Goal: Find specific page/section: Find specific page/section

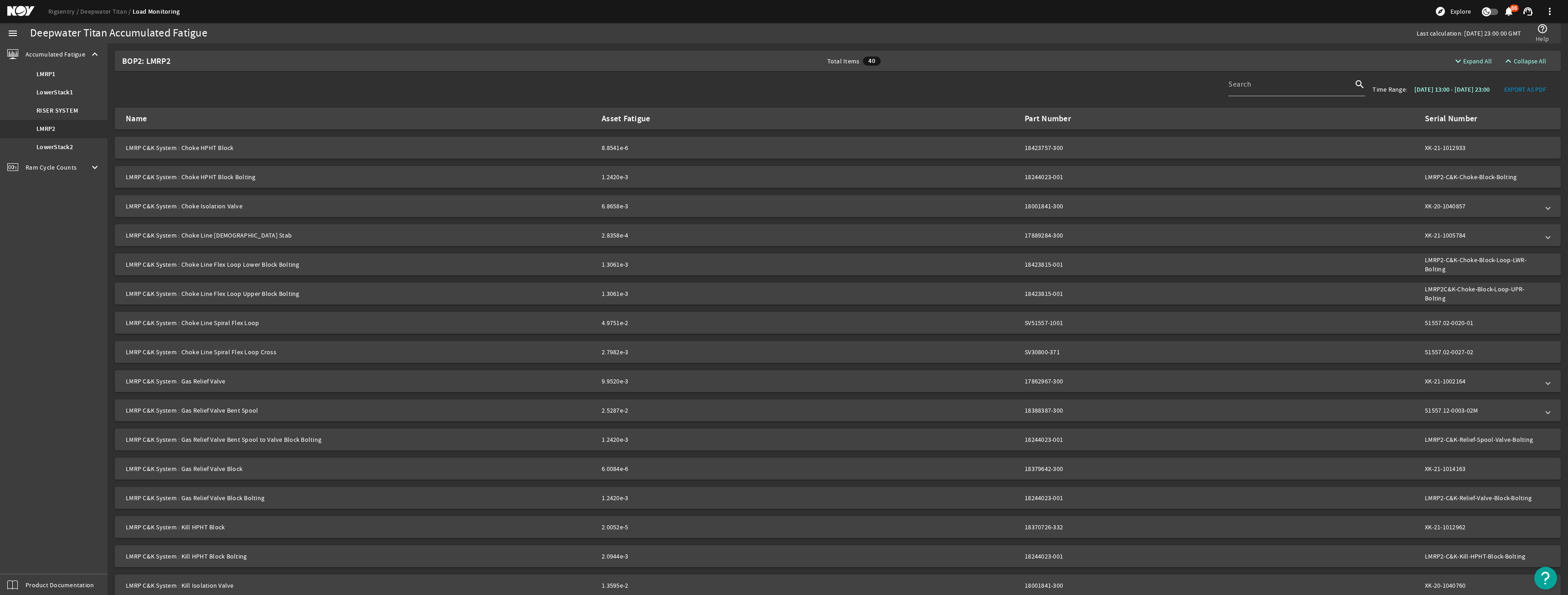
click at [79, 171] on div "Ram Cycle Counts keyboard_arrow_down" at bounding box center [53, 168] width 107 height 22
click at [46, 91] on link "LowerStack1" at bounding box center [53, 96] width 107 height 18
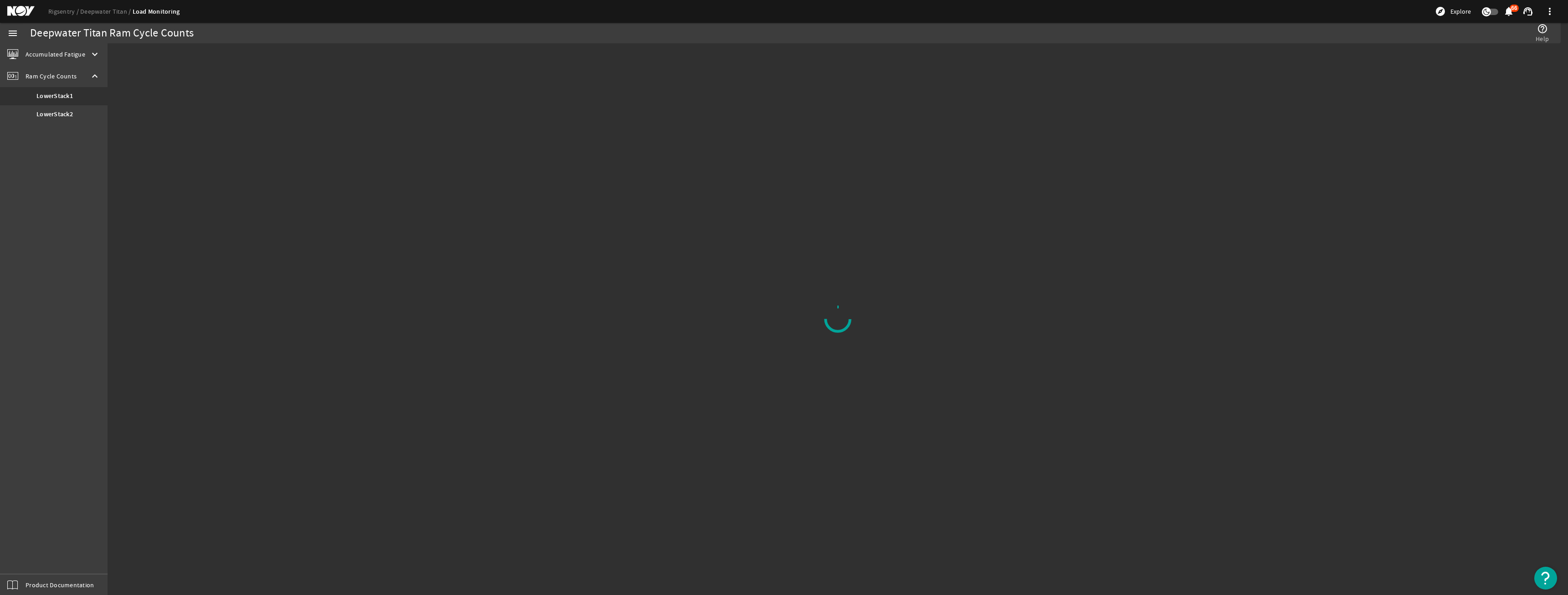
drag, startPoint x: 1063, startPoint y: 518, endPoint x: 1012, endPoint y: 550, distance: 60.2
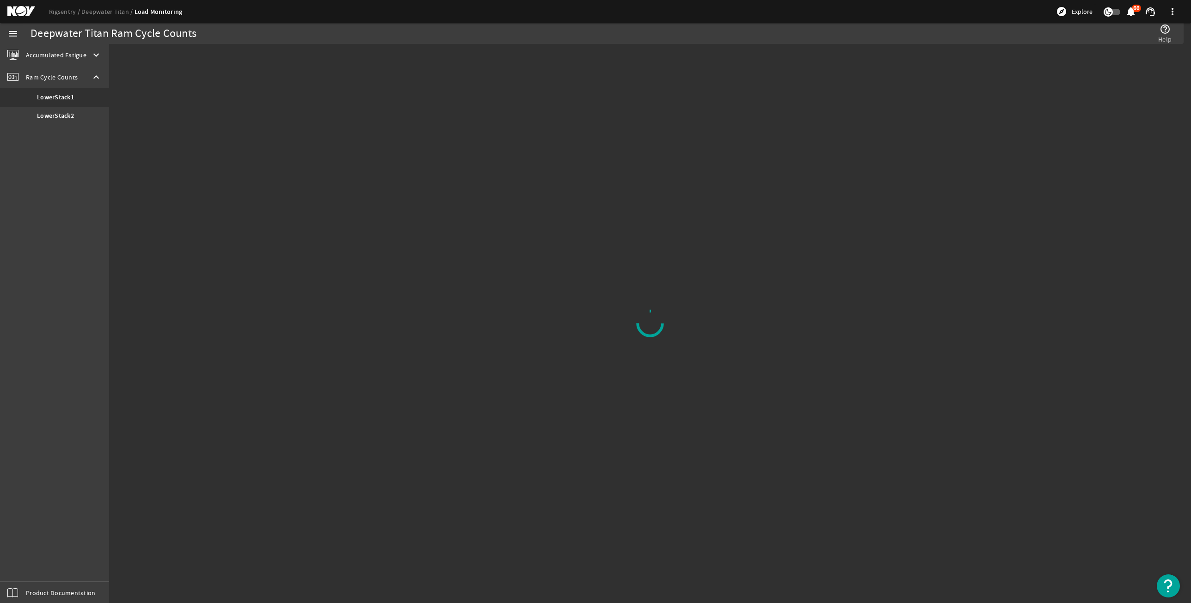
drag, startPoint x: 98, startPoint y: 43, endPoint x: 89, endPoint y: 54, distance: 13.8
click at [95, 44] on mat-sidenav-container "menu Accumulated Fatigue keyboard_arrow_down LMRP1 LowerStack1 RISER SYSTEM LMR…" at bounding box center [595, 313] width 1191 height 580
click at [89, 54] on div "Accumulated Fatigue keyboard_arrow_down" at bounding box center [54, 55] width 109 height 22
click at [76, 85] on link "LowerStack1" at bounding box center [54, 94] width 109 height 18
click at [84, 165] on div "Ram Cycle Counts keyboard_arrow_down" at bounding box center [54, 170] width 109 height 22
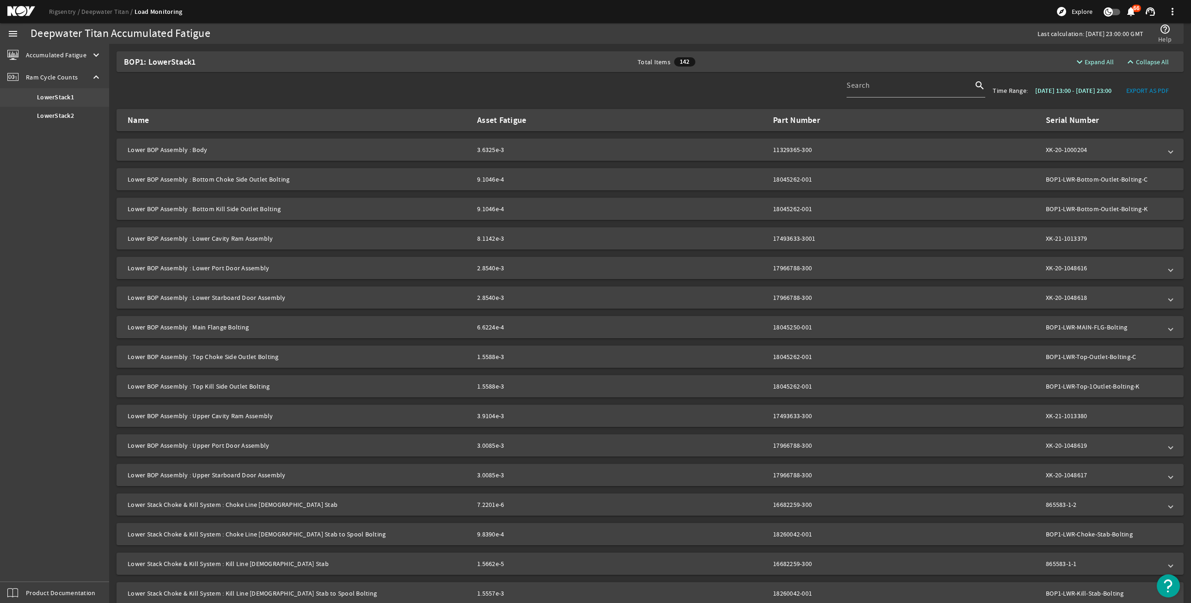
click at [75, 96] on link "LowerStack1" at bounding box center [54, 97] width 109 height 18
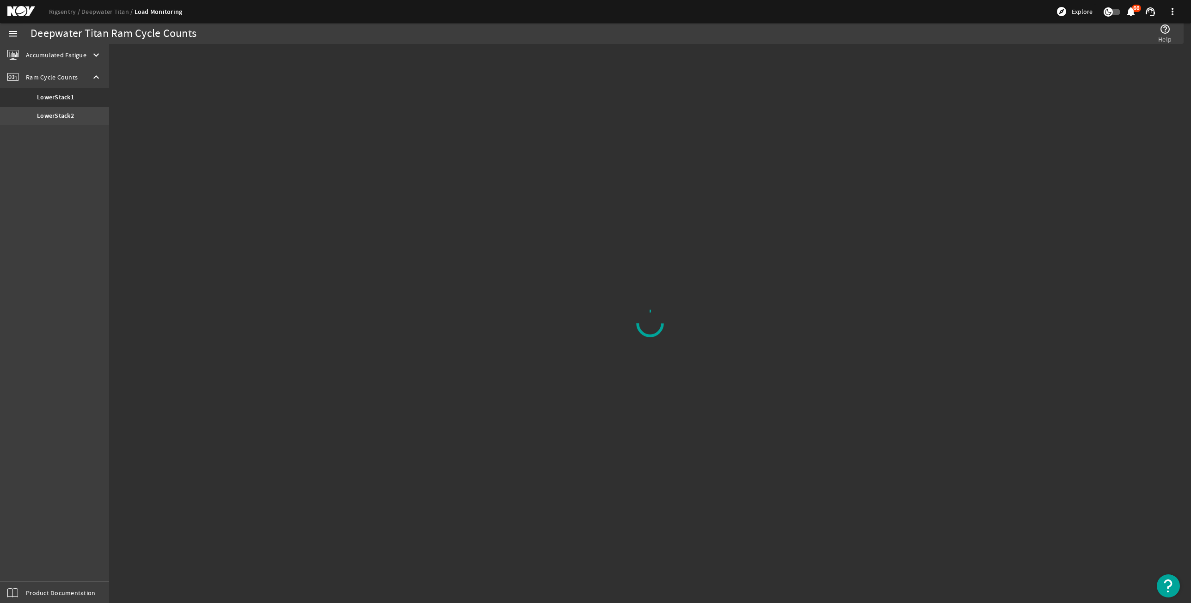
click at [99, 108] on link "LowerStack2" at bounding box center [54, 116] width 109 height 18
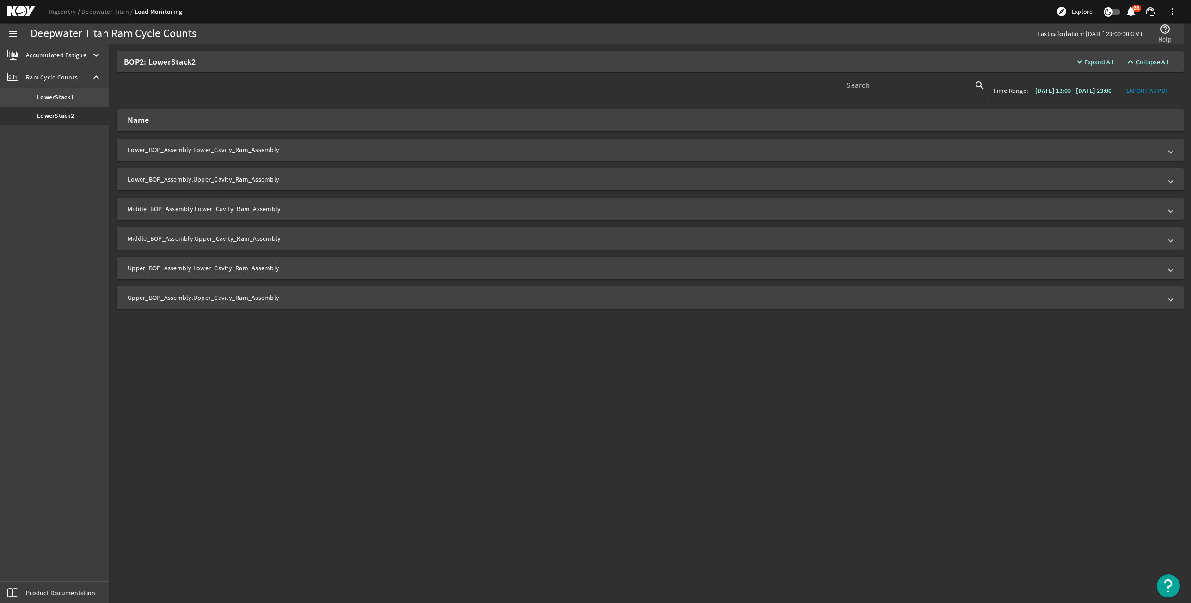
click at [90, 106] on link "LowerStack1" at bounding box center [54, 97] width 109 height 18
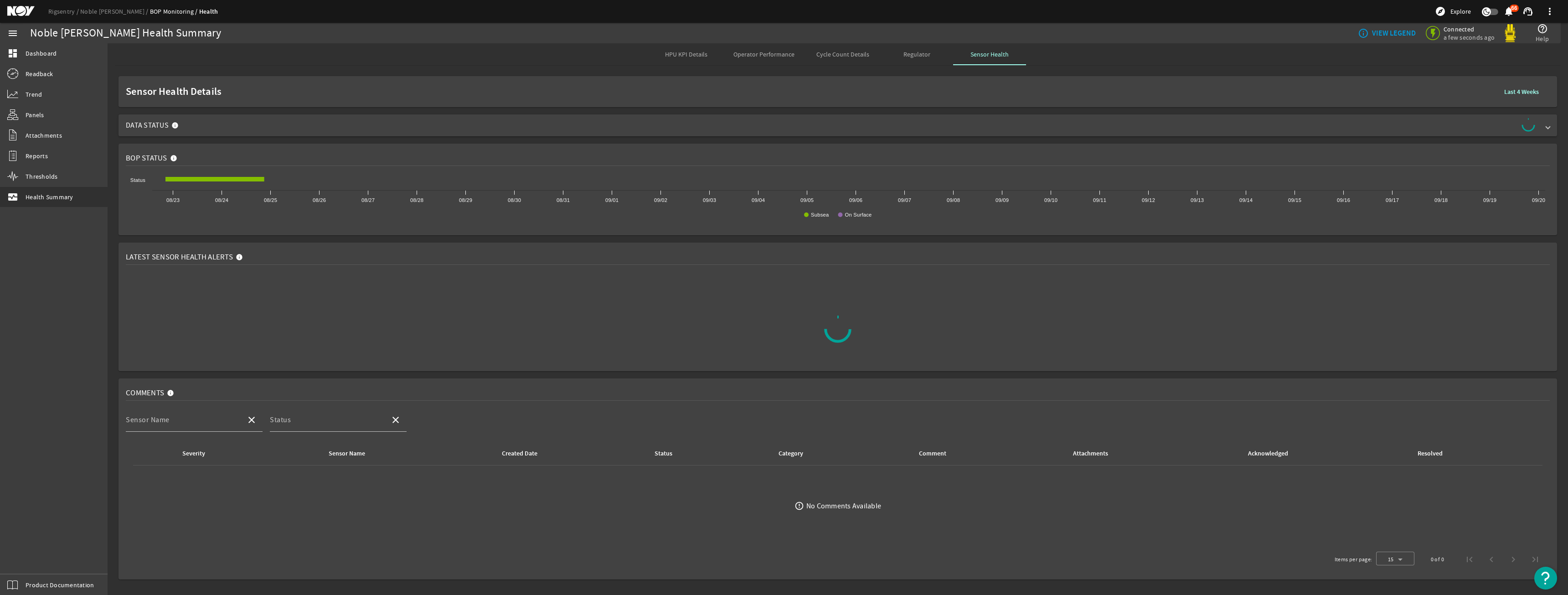
click at [1047, 120] on span "Data Status" at bounding box center [836, 125] width 1420 height 15
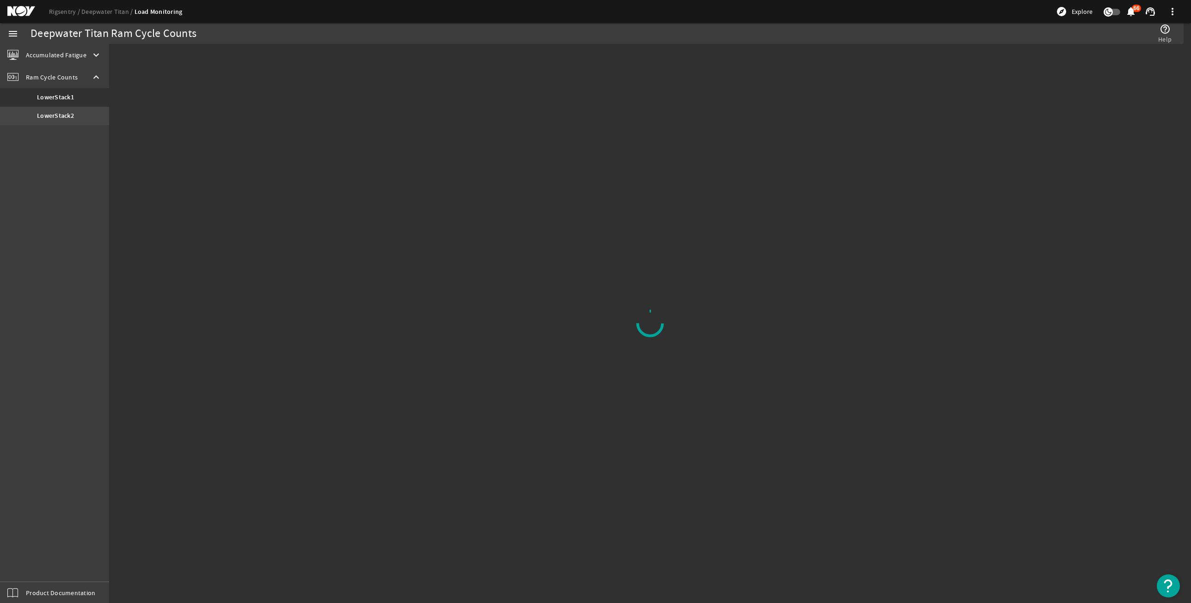
click at [92, 125] on link "LowerStack2" at bounding box center [54, 116] width 109 height 18
click at [49, 100] on b "LowerStack1" at bounding box center [55, 97] width 37 height 9
click at [55, 116] on b "LowerStack2" at bounding box center [55, 115] width 37 height 9
click at [58, 96] on b "LowerStack1" at bounding box center [55, 97] width 37 height 9
click at [73, 124] on link "LowerStack2" at bounding box center [54, 116] width 109 height 18
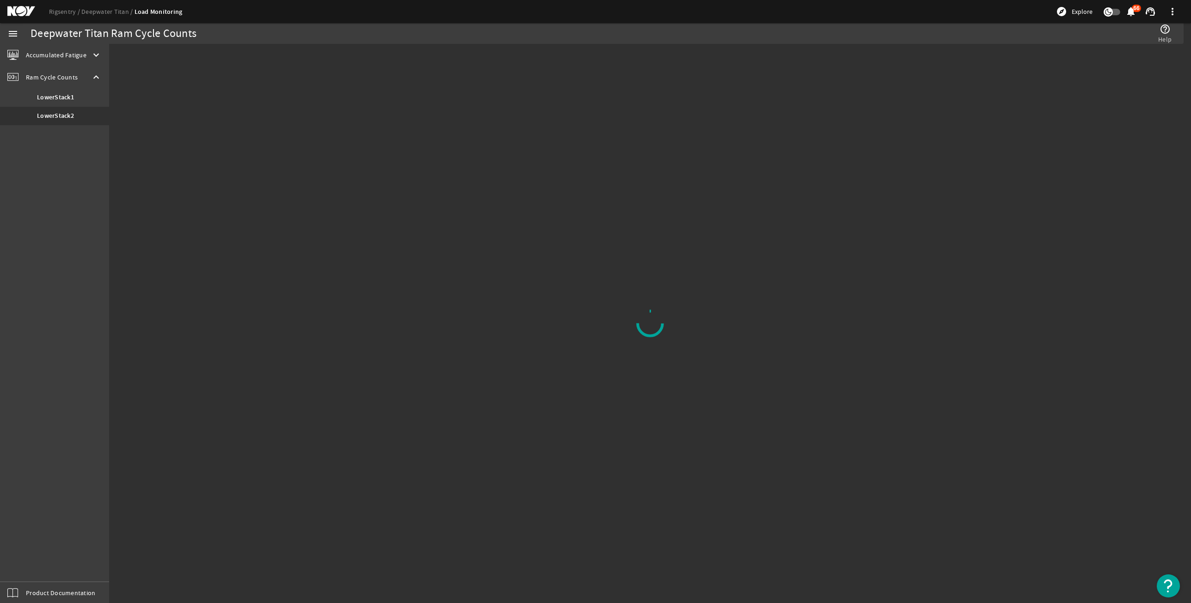
click at [87, 60] on div "Accumulated Fatigue keyboard_arrow_down" at bounding box center [54, 55] width 109 height 22
click at [79, 73] on link "LMRP1" at bounding box center [54, 75] width 109 height 18
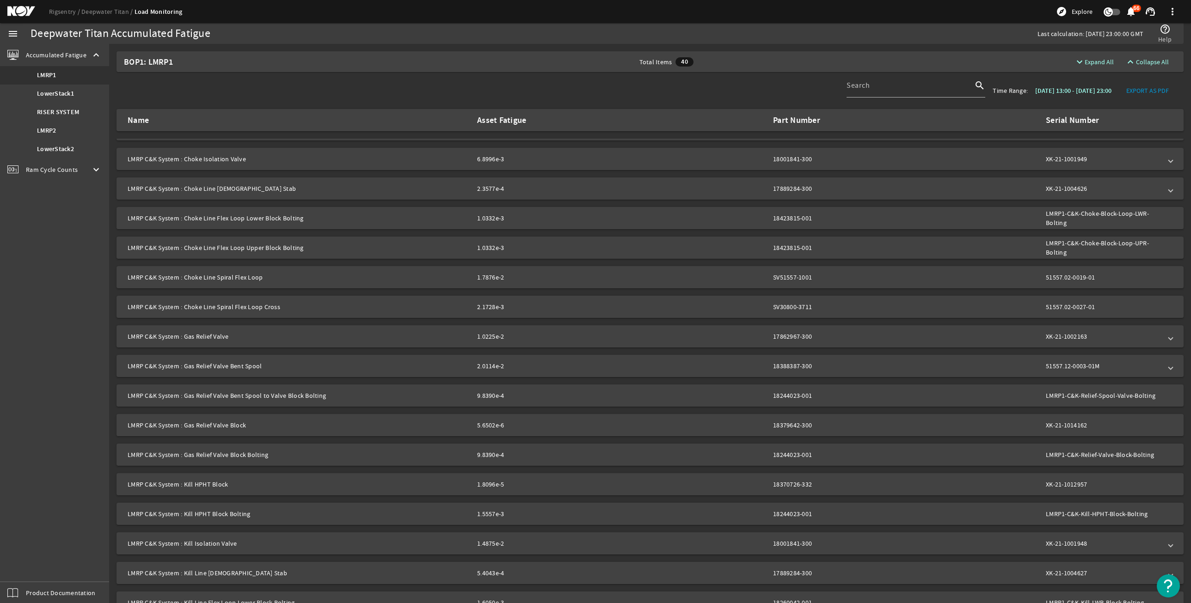
scroll to position [31, 0]
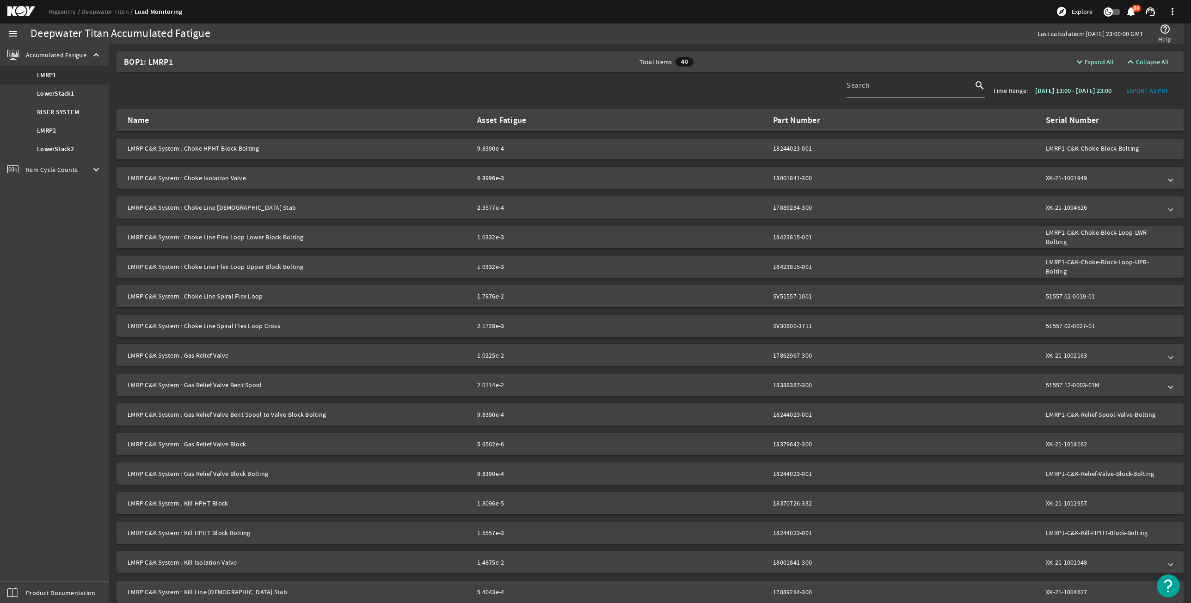
click at [90, 177] on div "Ram Cycle Counts keyboard_arrow_down" at bounding box center [54, 170] width 109 height 22
click at [61, 92] on link "LowerStack1" at bounding box center [54, 97] width 109 height 18
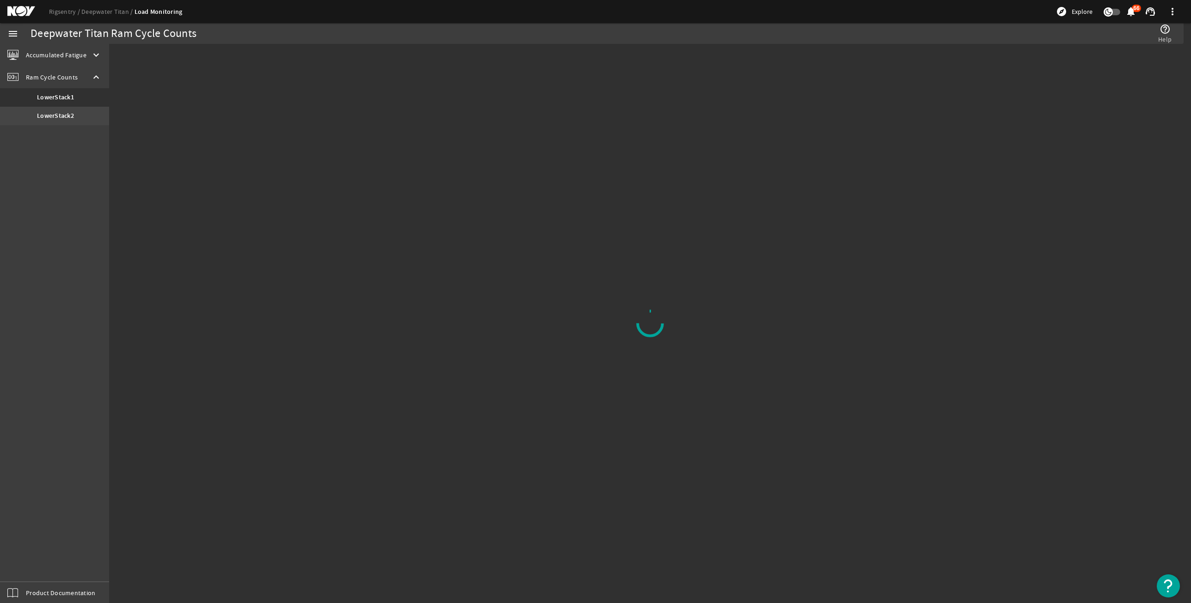
click at [97, 110] on link "LowerStack2" at bounding box center [54, 116] width 109 height 18
click at [93, 112] on link "LowerStack2" at bounding box center [54, 116] width 109 height 18
